Goal: Task Accomplishment & Management: Manage account settings

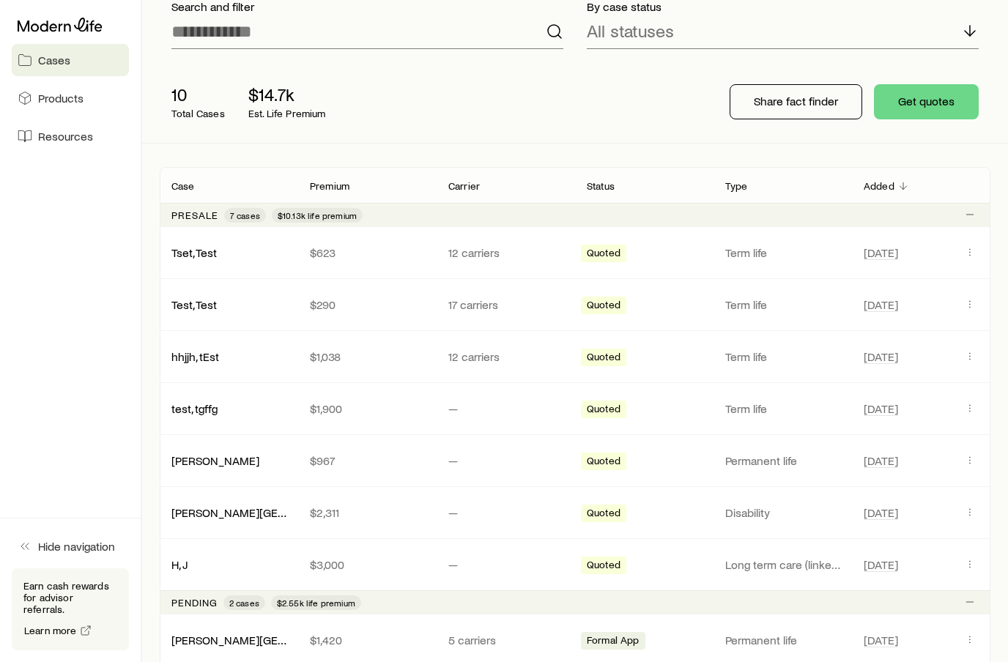
scroll to position [413, 0]
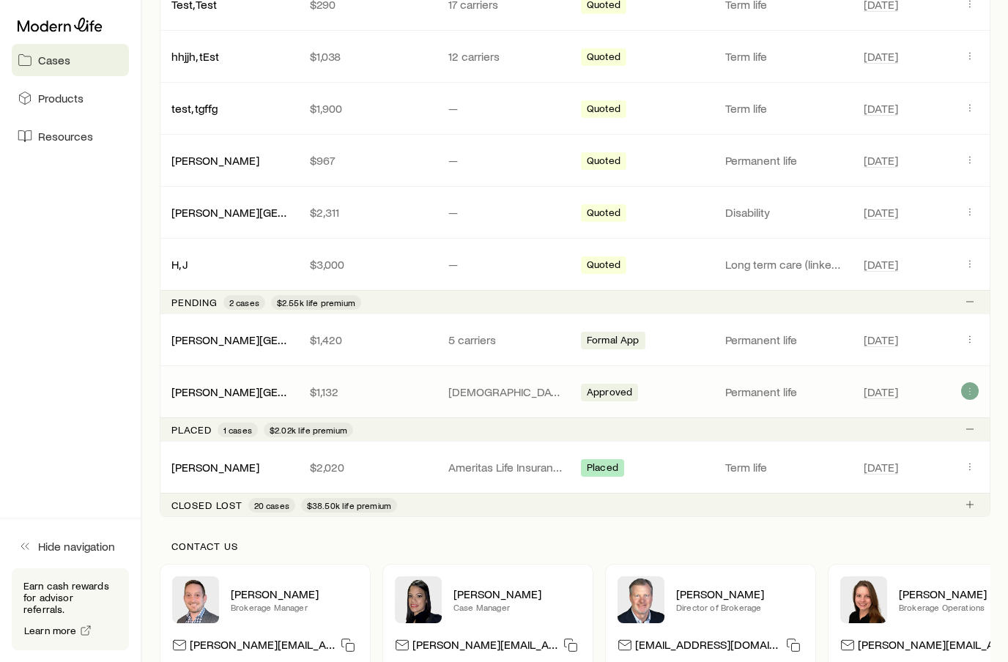
click at [967, 395] on icon "Client cases" at bounding box center [970, 391] width 12 height 12
click at [242, 396] on link "[PERSON_NAME][GEOGRAPHIC_DATA]" at bounding box center [270, 392] width 198 height 14
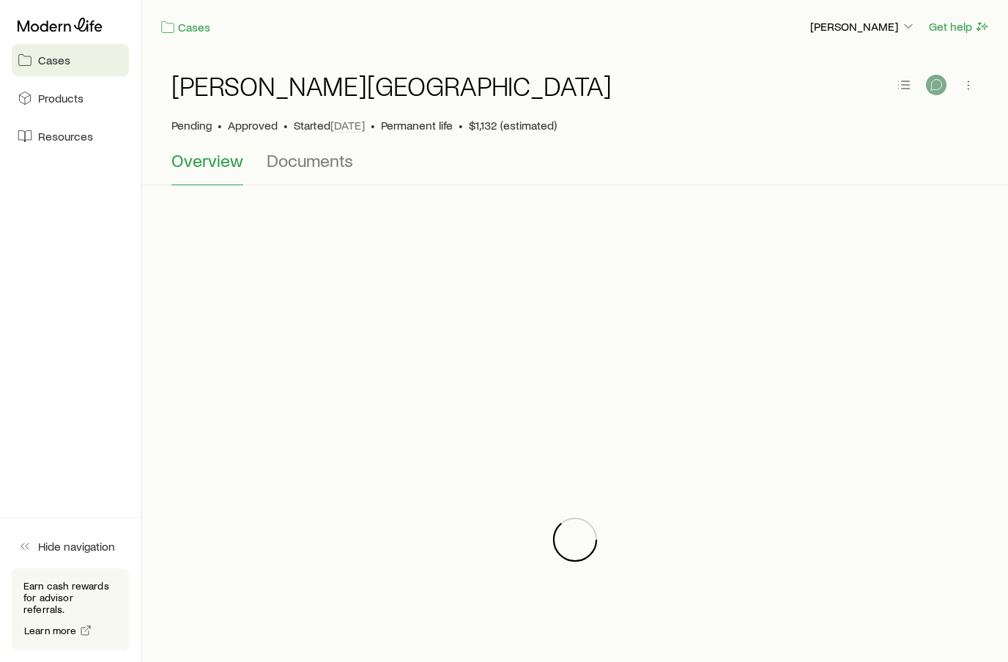
click at [928, 85] on button "button" at bounding box center [936, 85] width 21 height 21
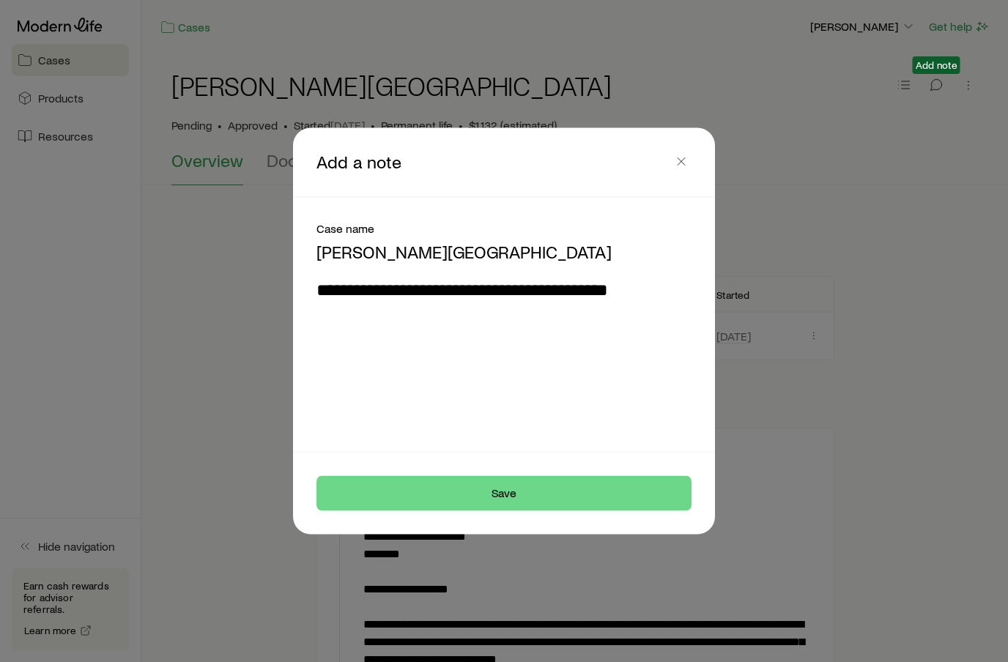
type textarea "**********"
click at [668, 519] on footer "Save" at bounding box center [504, 494] width 422 height 82
click at [667, 519] on footer "Save" at bounding box center [504, 494] width 422 height 82
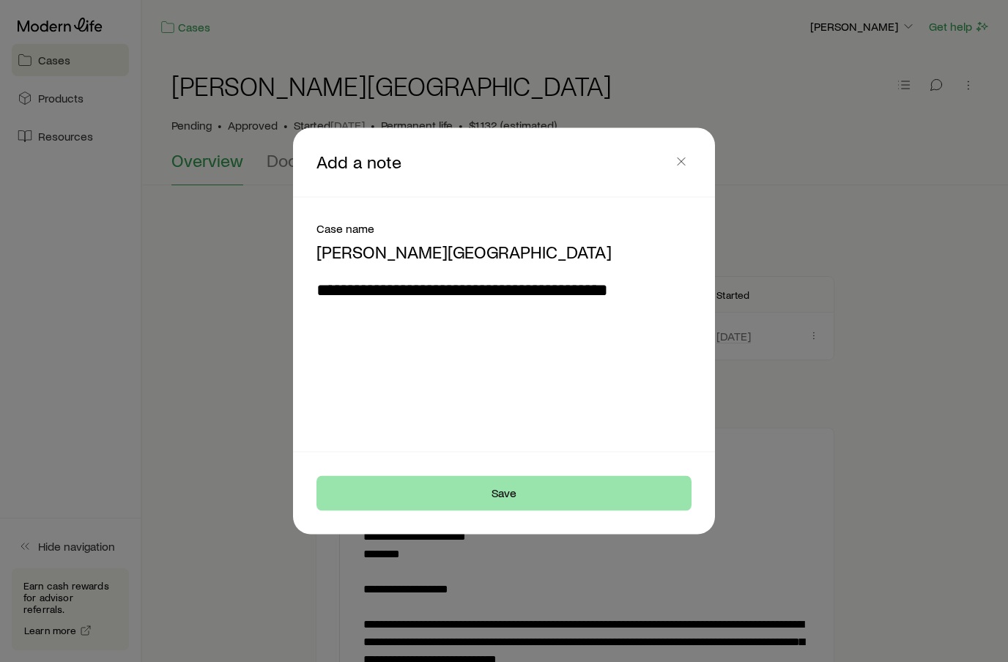
click at [564, 499] on button "Save" at bounding box center [504, 493] width 375 height 35
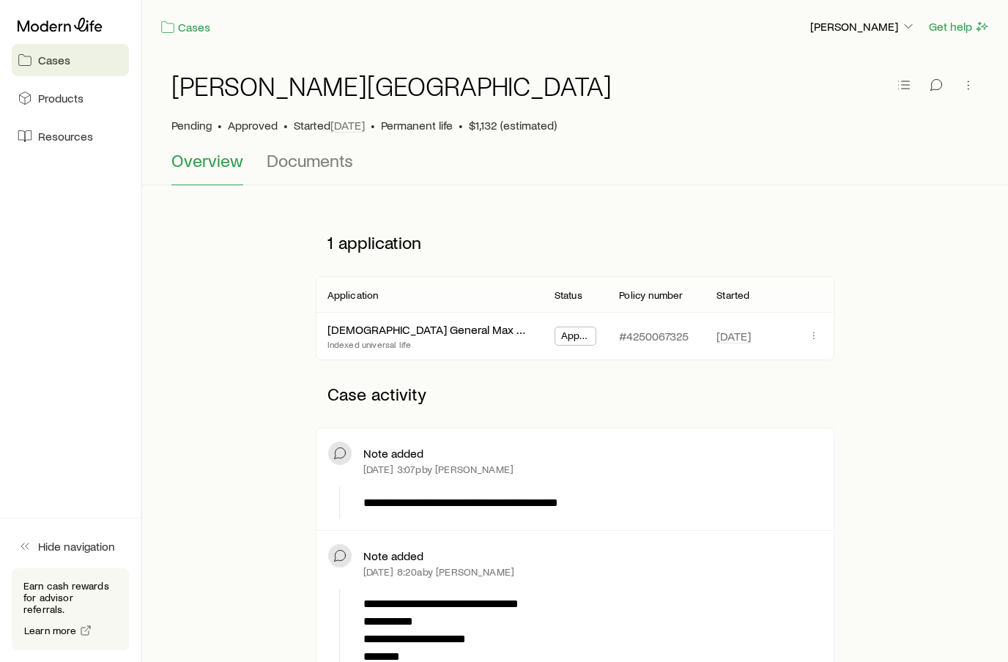
click at [65, 59] on span "Cases" at bounding box center [54, 60] width 32 height 15
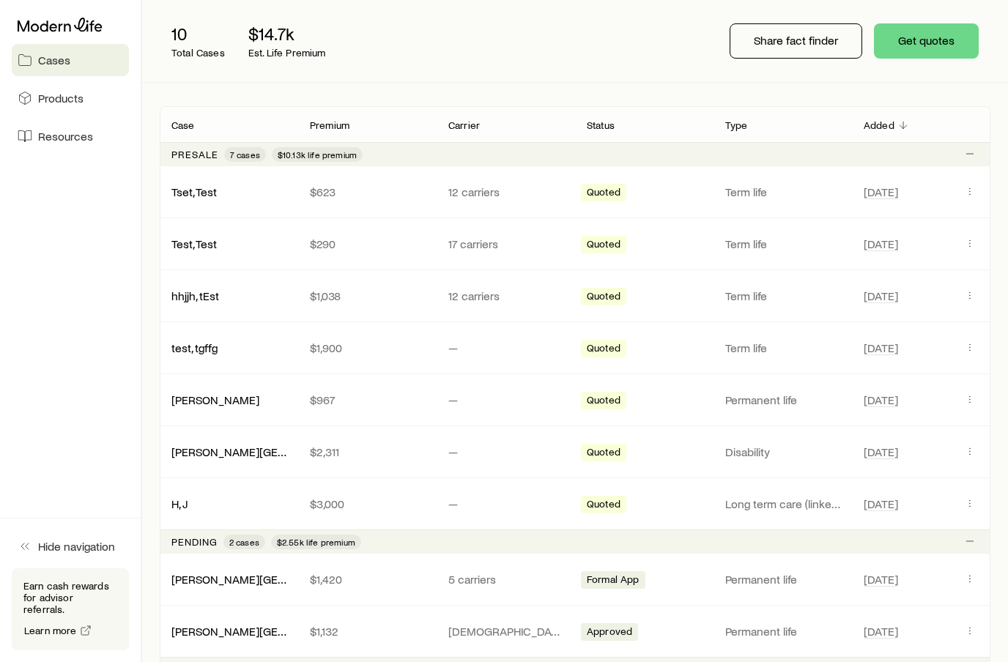
scroll to position [255, 0]
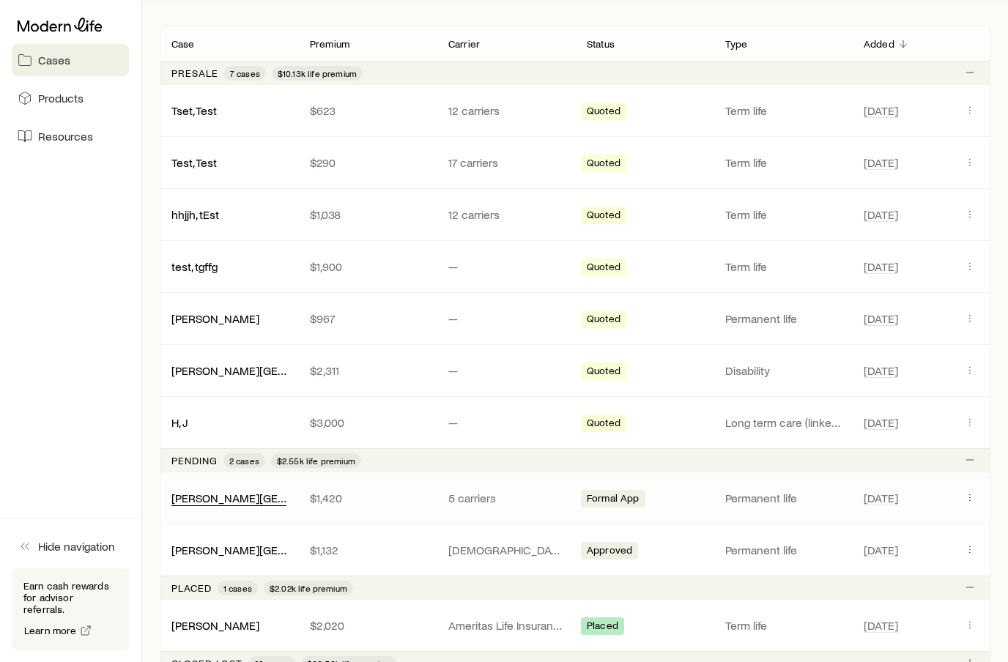
click at [226, 499] on link "[PERSON_NAME][GEOGRAPHIC_DATA]" at bounding box center [270, 498] width 198 height 14
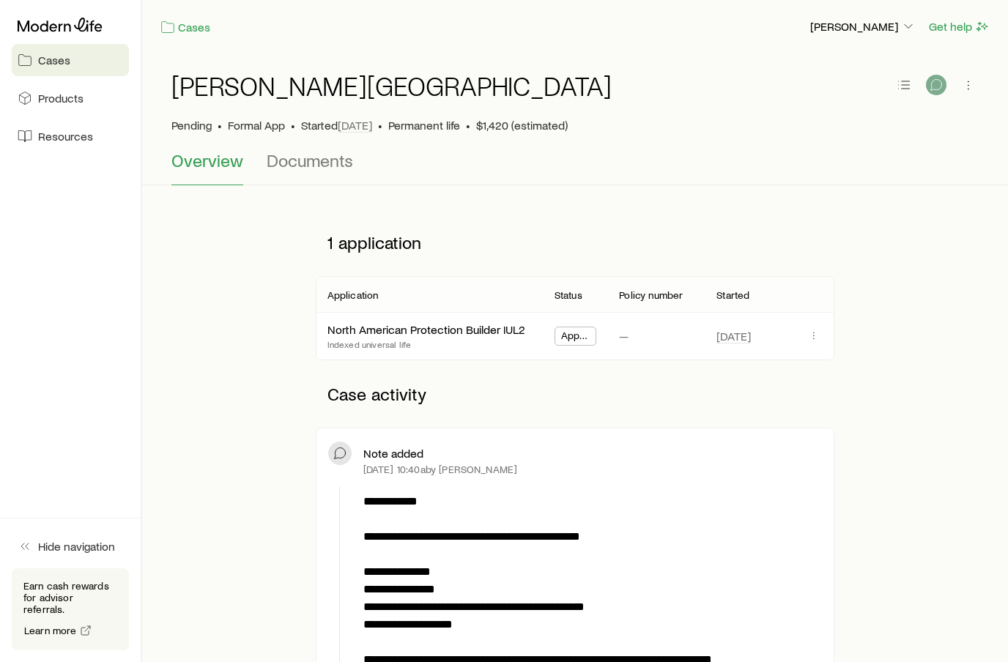
click at [937, 89] on icon "button" at bounding box center [936, 85] width 15 height 15
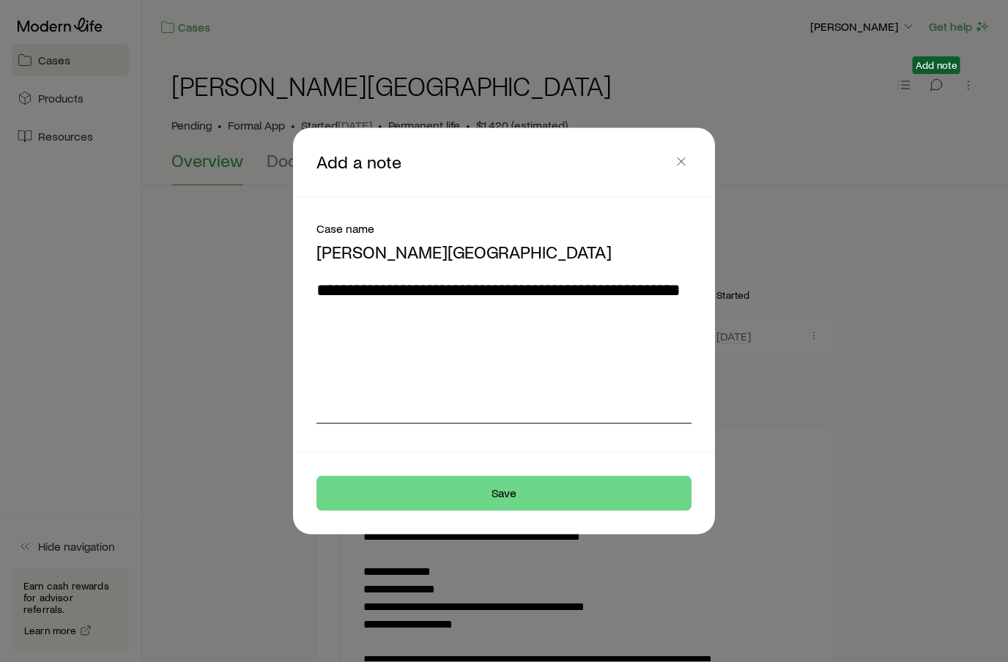
click at [668, 294] on textarea "**********" at bounding box center [504, 352] width 375 height 144
click at [509, 285] on textarea "**********" at bounding box center [504, 352] width 375 height 144
click at [350, 312] on textarea "**********" at bounding box center [504, 352] width 375 height 144
click at [576, 319] on textarea "**********" at bounding box center [504, 352] width 375 height 144
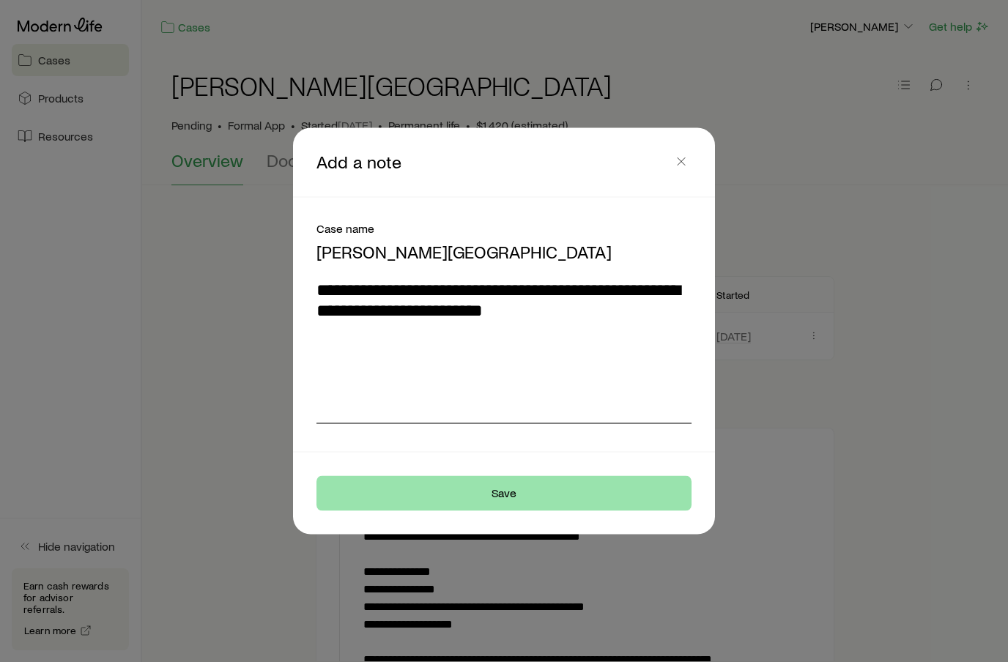
type textarea "**********"
click at [649, 495] on button "Save" at bounding box center [504, 493] width 375 height 35
click at [560, 476] on button "Save" at bounding box center [504, 493] width 375 height 35
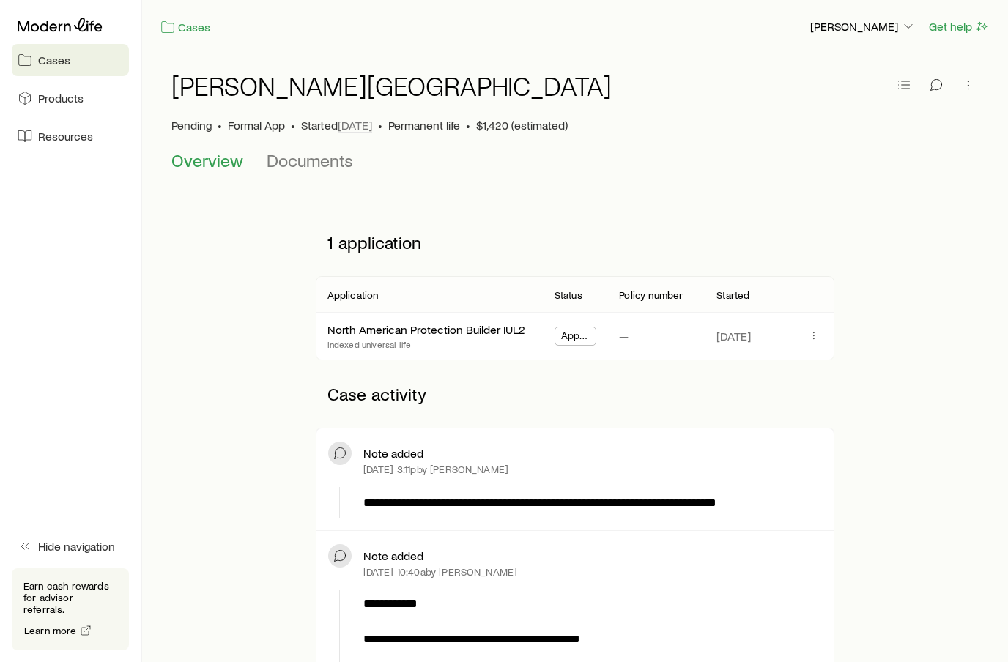
click at [62, 62] on span "Cases" at bounding box center [54, 60] width 32 height 15
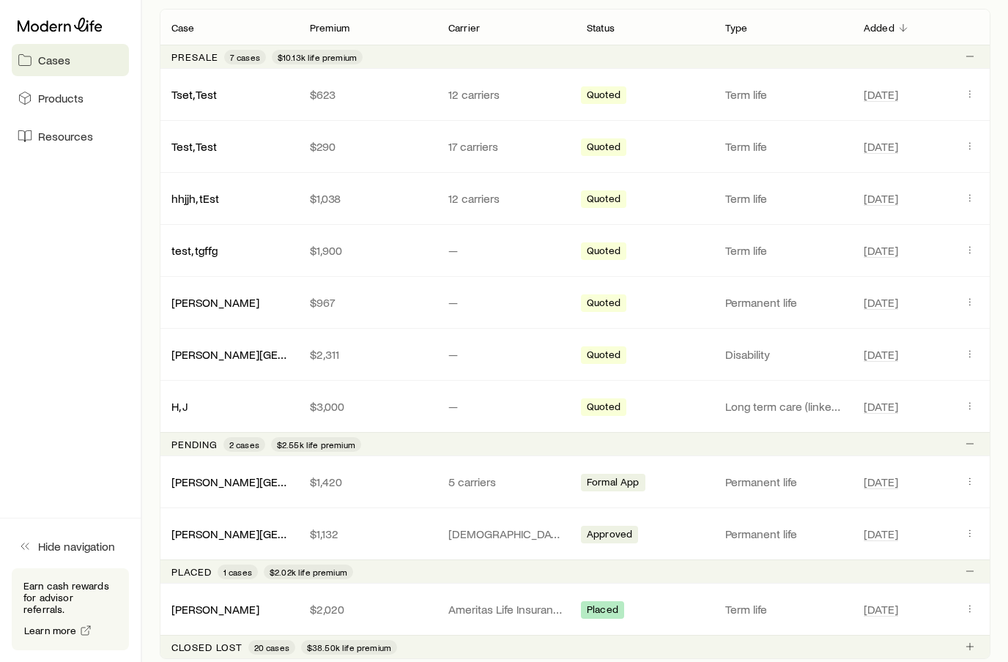
scroll to position [456, 0]
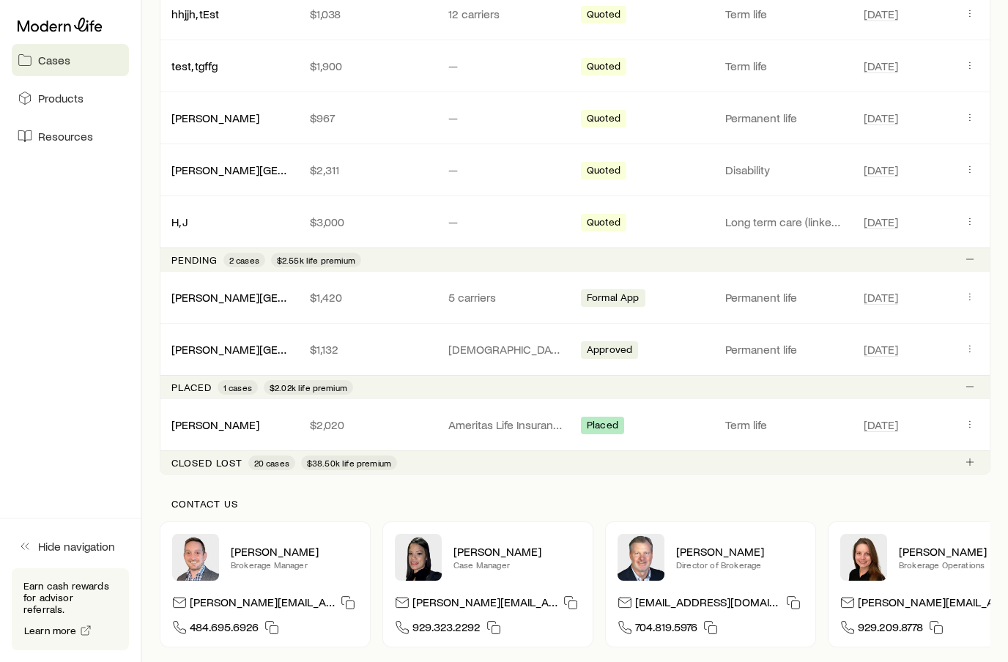
click at [203, 470] on div "Closed lost 20 cases $38.50k life premium" at bounding box center [575, 462] width 831 height 23
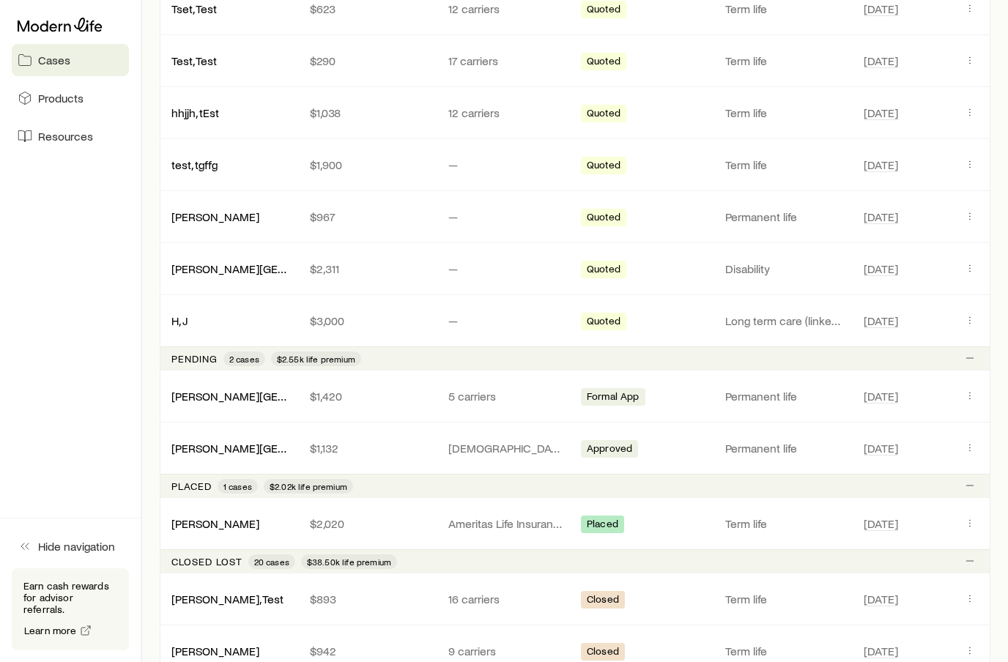
scroll to position [419, 0]
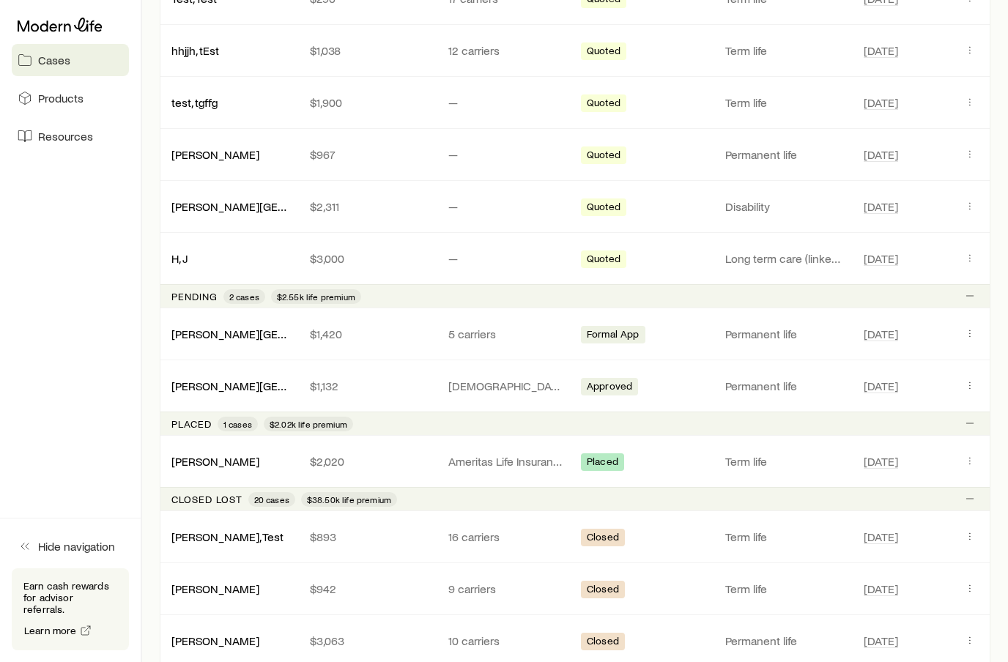
click at [215, 500] on p "Closed lost" at bounding box center [206, 500] width 71 height 12
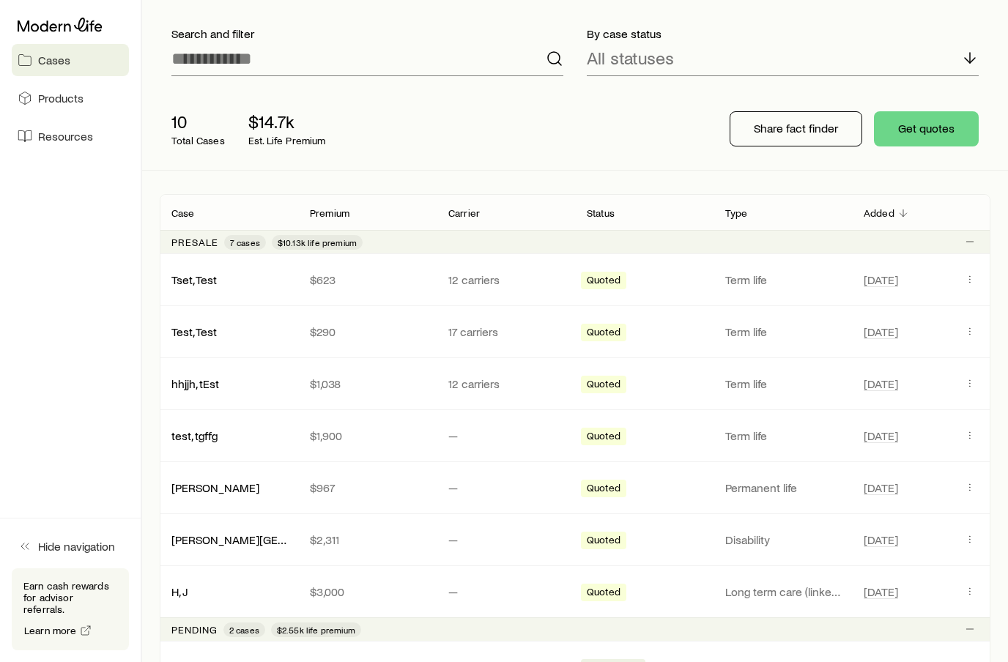
scroll to position [84, 0]
click at [978, 281] on button "Client cases" at bounding box center [970, 281] width 18 height 18
click at [987, 280] on div "[DATE]" at bounding box center [921, 281] width 138 height 19
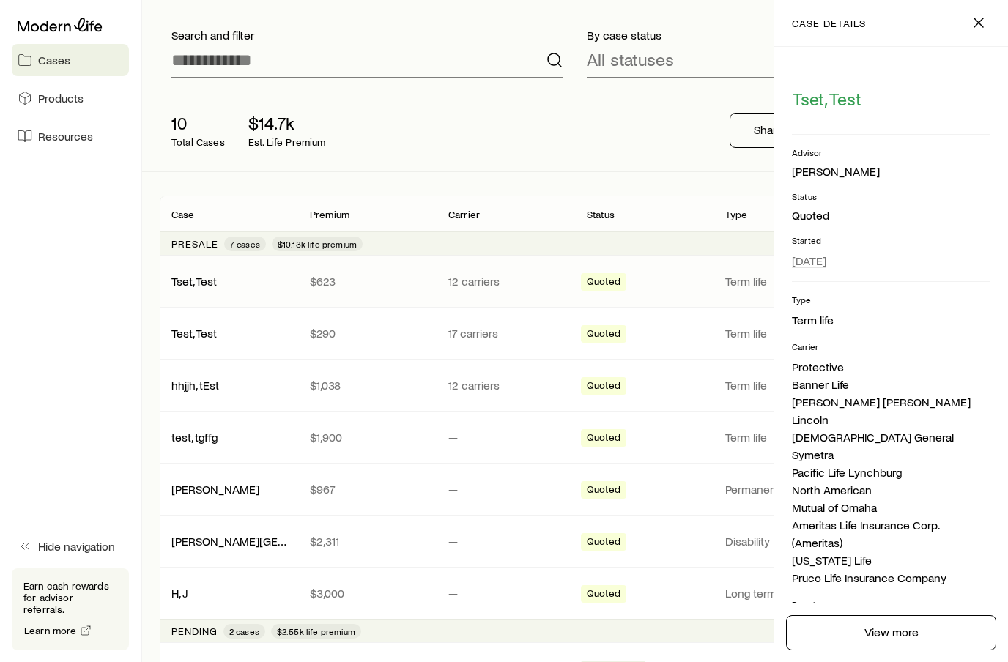
click at [973, 278] on div "Advisor [PERSON_NAME] Status Quoted Started [DATE]" at bounding box center [891, 215] width 199 height 136
click at [980, 23] on line "button" at bounding box center [978, 22] width 9 height 9
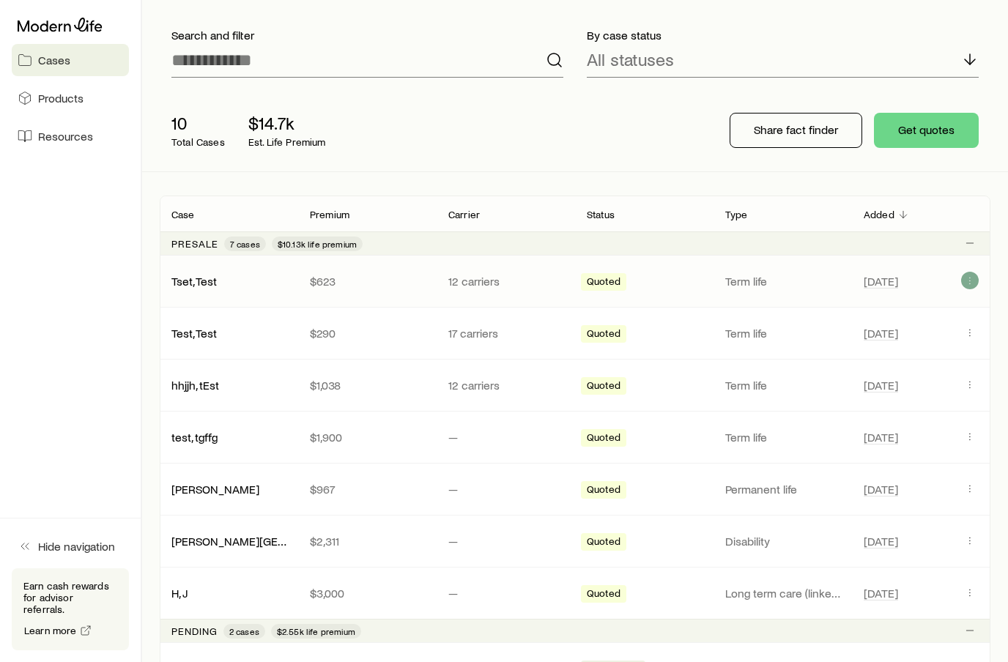
click at [973, 285] on icon "Client cases" at bounding box center [970, 281] width 12 height 12
click at [680, 148] on div "10 Total Cases $14.7k Est. Life Premium Share fact finder Get quotes" at bounding box center [575, 130] width 831 height 82
